Goal: Check status

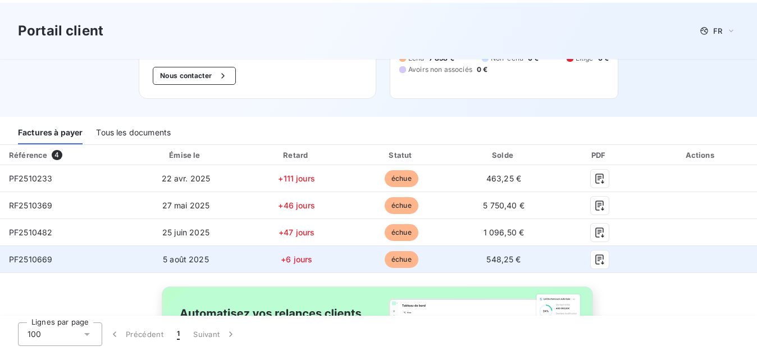
scroll to position [98, 0]
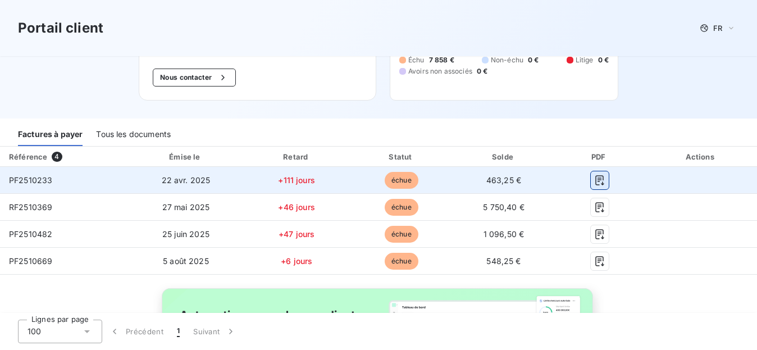
click at [596, 182] on icon "button" at bounding box center [599, 180] width 11 height 11
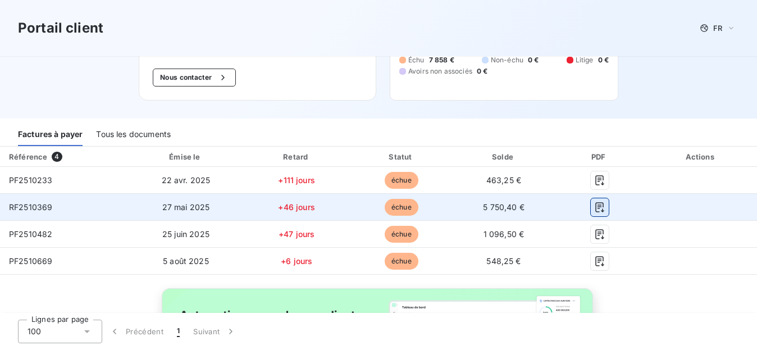
click at [595, 212] on icon "button" at bounding box center [599, 207] width 8 height 10
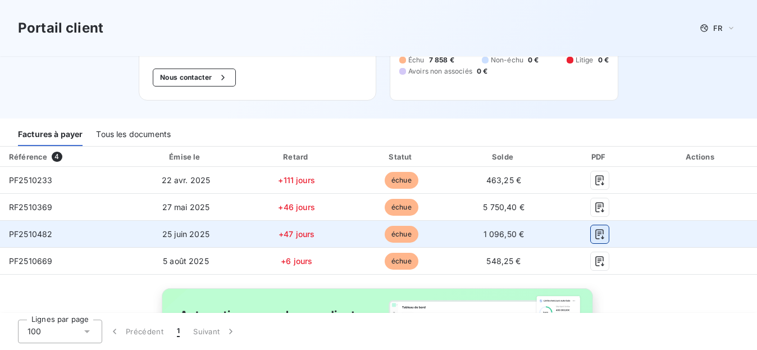
click at [594, 235] on icon "button" at bounding box center [599, 234] width 11 height 11
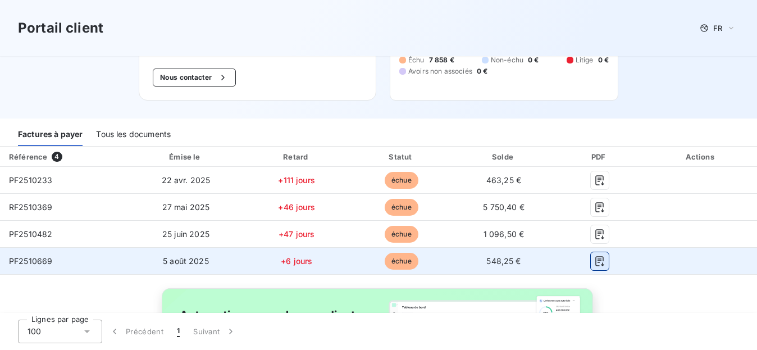
click at [595, 259] on icon "button" at bounding box center [599, 261] width 8 height 10
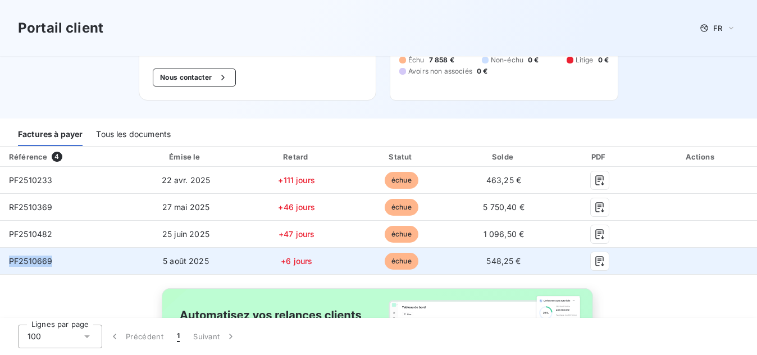
drag, startPoint x: 58, startPoint y: 264, endPoint x: 1, endPoint y: 260, distance: 57.4
click at [1, 260] on td "PF2510669" at bounding box center [64, 261] width 128 height 27
copy span "PF2510669"
